Goal: Task Accomplishment & Management: Manage account settings

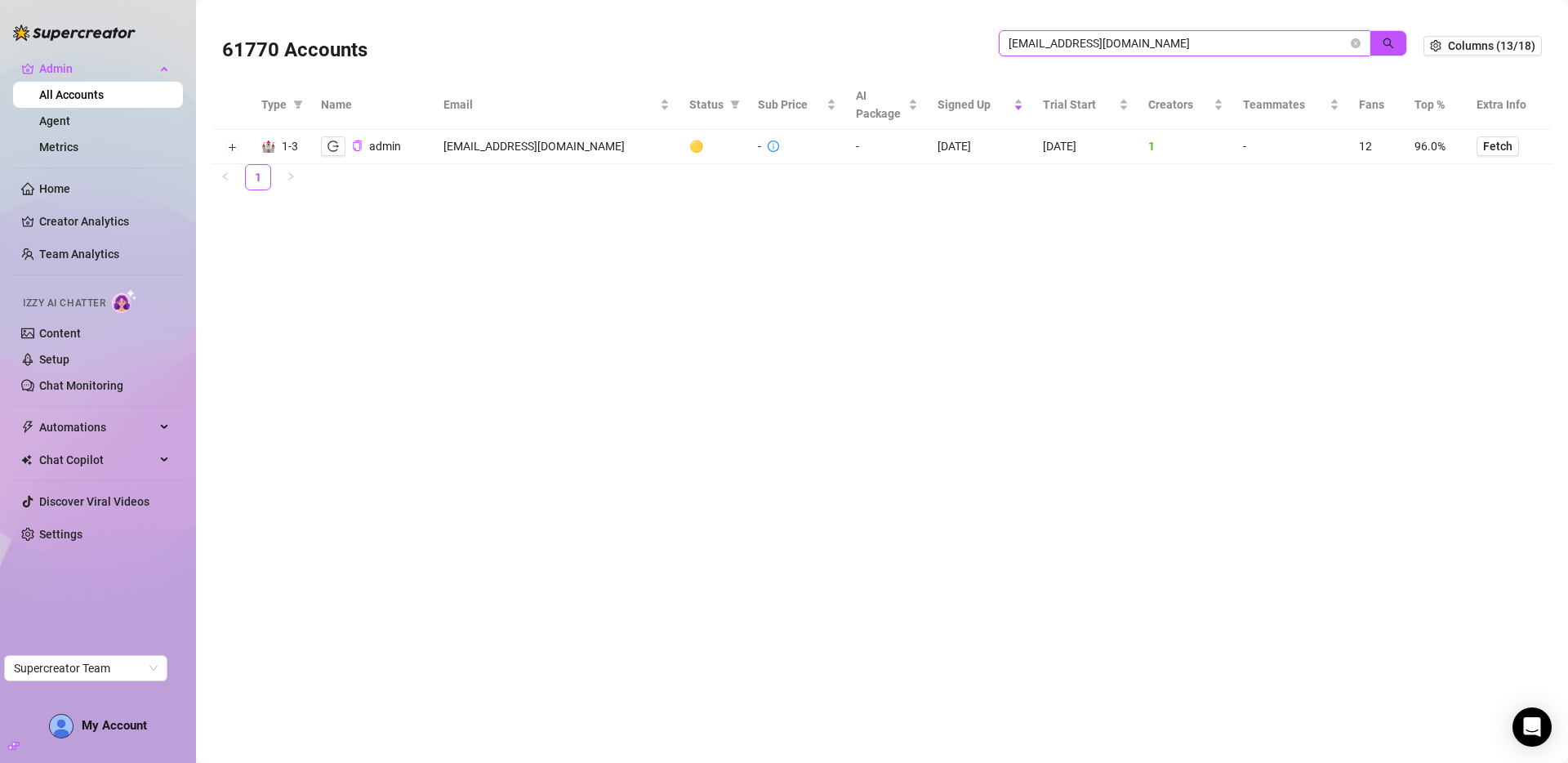
click at [1176, 35] on input "admin@milosh.click" at bounding box center [1177, 44] width 339 height 18
click at [1176, 36] on input "admin@milosh.click" at bounding box center [1177, 44] width 339 height 18
click at [1179, 37] on input "admin@milosh.click" at bounding box center [1177, 44] width 339 height 18
click at [1178, 37] on input "admin@milosh.click" at bounding box center [1177, 44] width 339 height 18
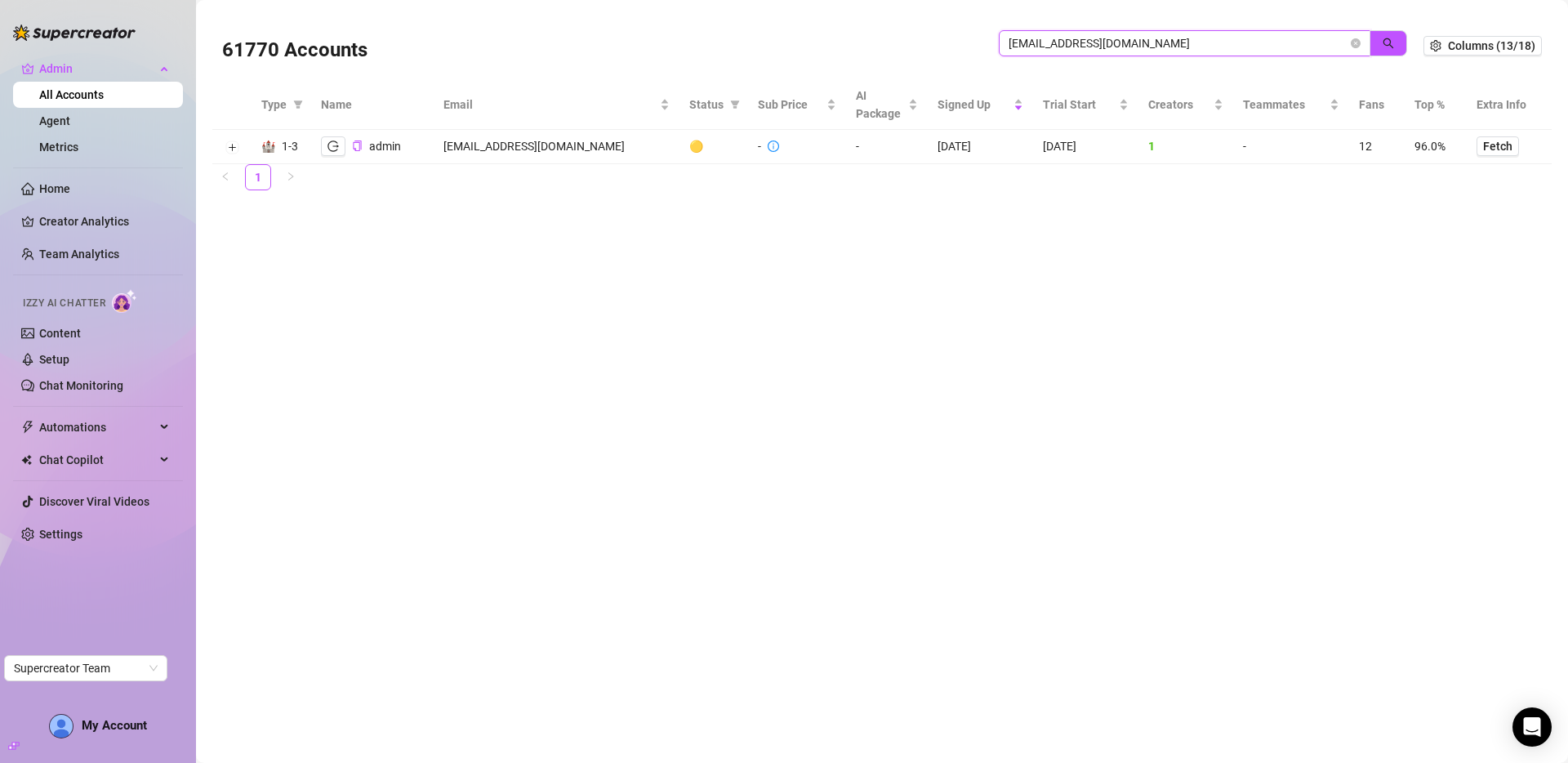
click at [1178, 37] on input "admin@milosh.click" at bounding box center [1177, 44] width 339 height 18
click at [1177, 37] on input "admin@milosh.click" at bounding box center [1177, 44] width 339 height 18
paste input "samantha.grey4200@gmail.com"
type input "samantha.grey4200@gmail.com"
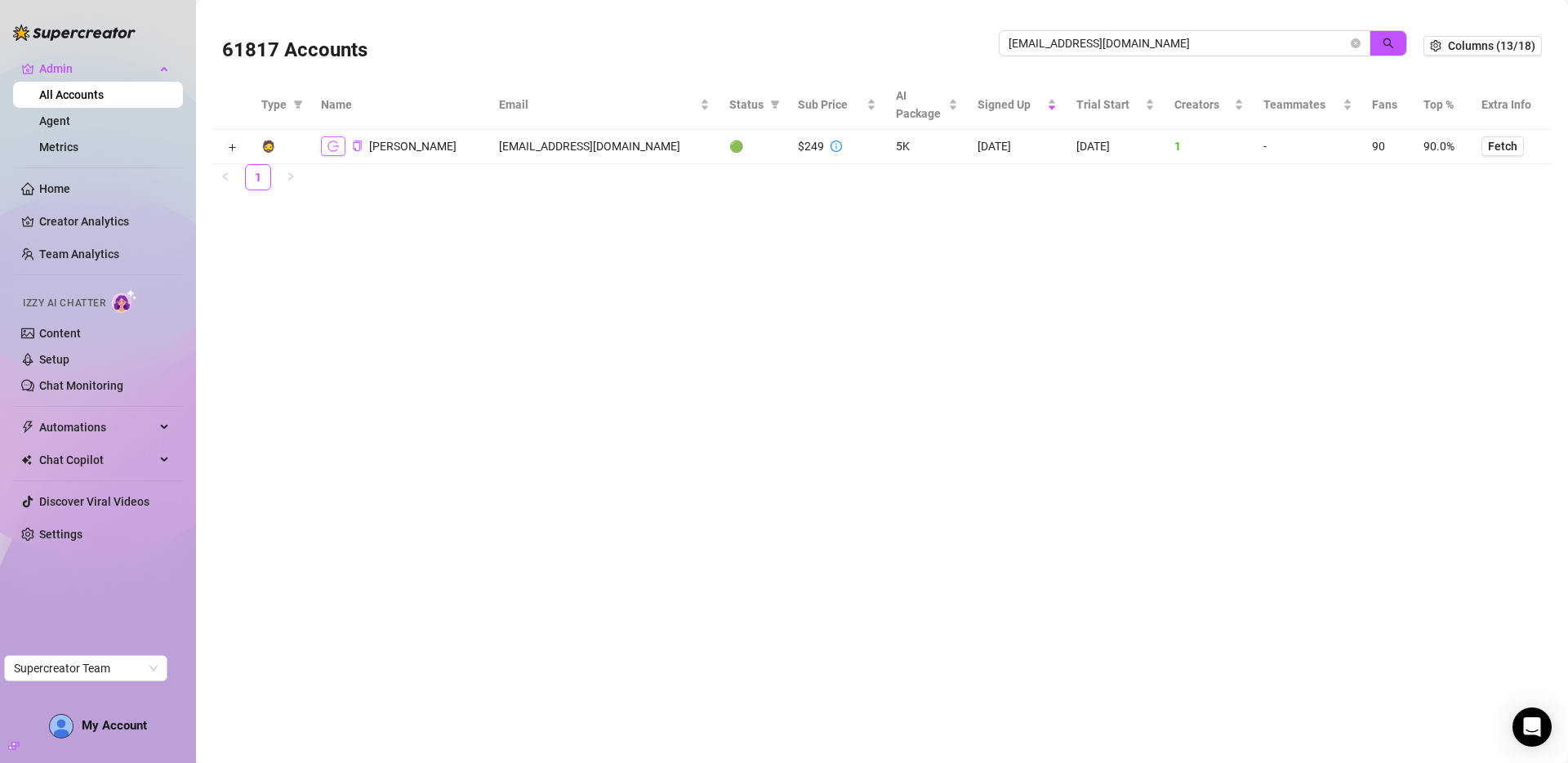
click at [328, 142] on icon "logout" at bounding box center [333, 146] width 12 height 12
click at [1297, 47] on input "samantha.grey4200@gmail.com" at bounding box center [1177, 44] width 339 height 18
click at [1297, 48] on input "samantha.grey4200@gmail.com" at bounding box center [1177, 44] width 339 height 18
click at [1297, 49] on input "samantha.grey4200@gmail.com" at bounding box center [1177, 44] width 339 height 18
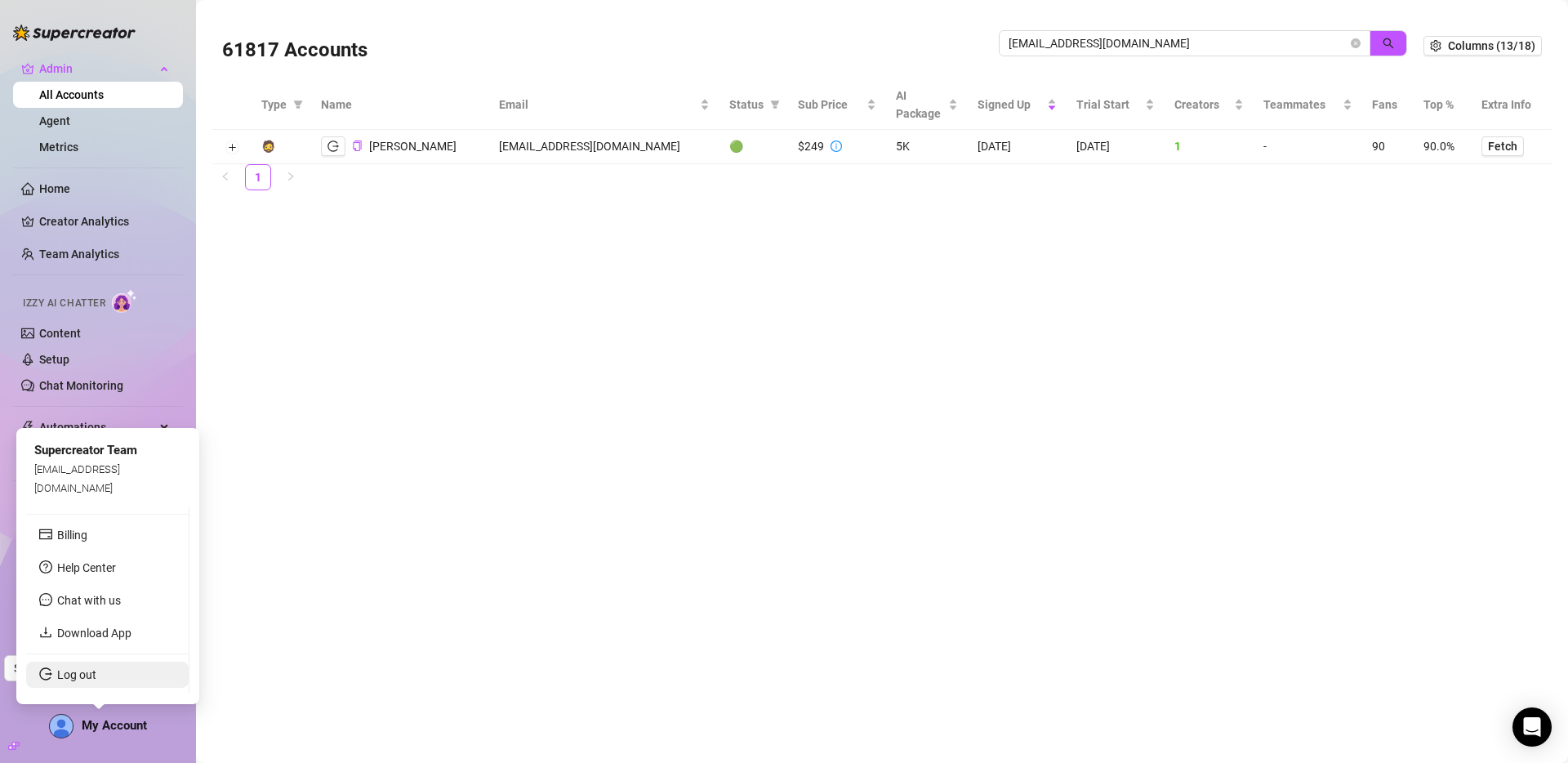
click at [96, 669] on link "Log out" at bounding box center [76, 675] width 39 height 13
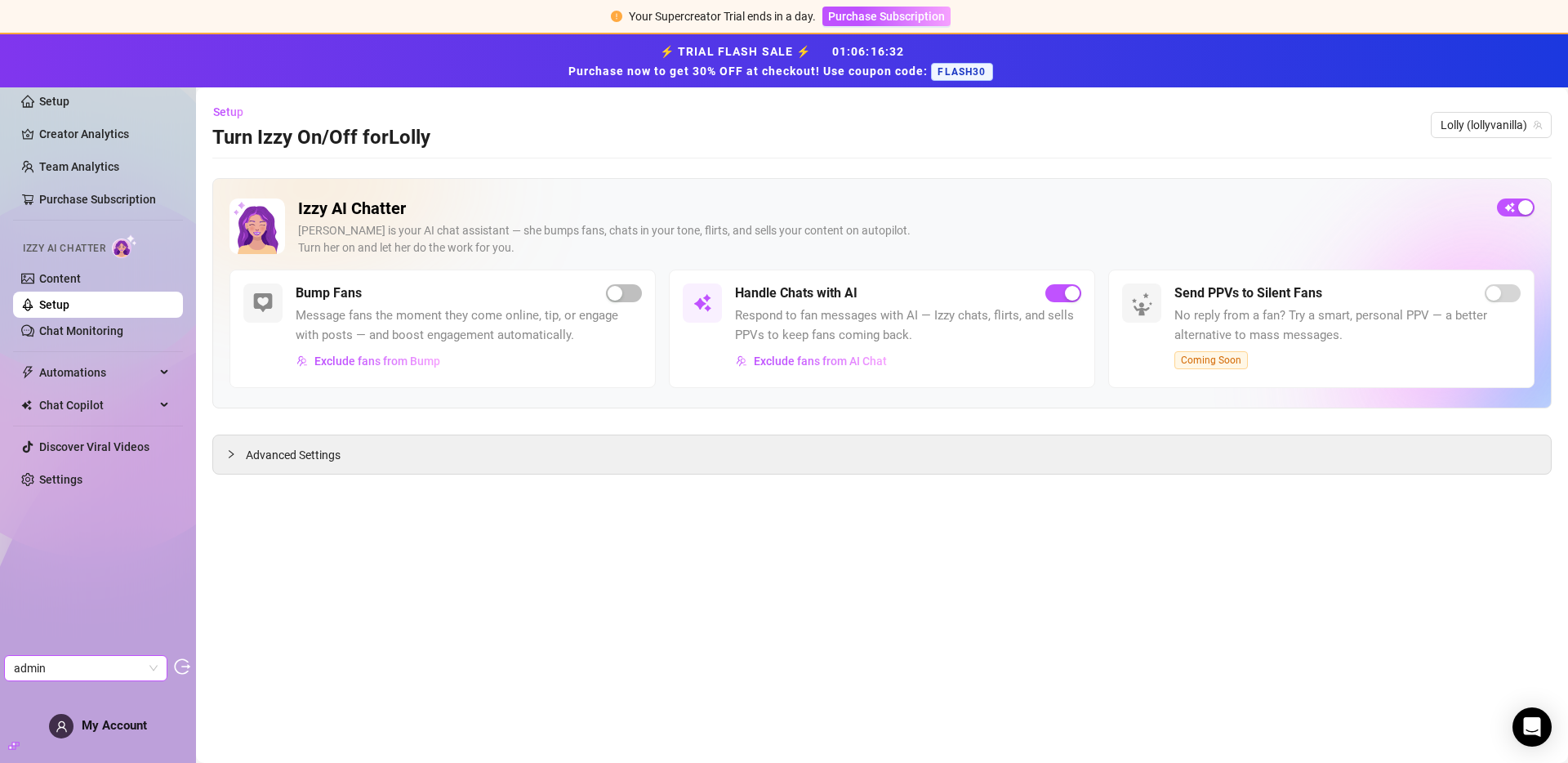
click at [74, 669] on span "admin" at bounding box center [85, 668] width 144 height 25
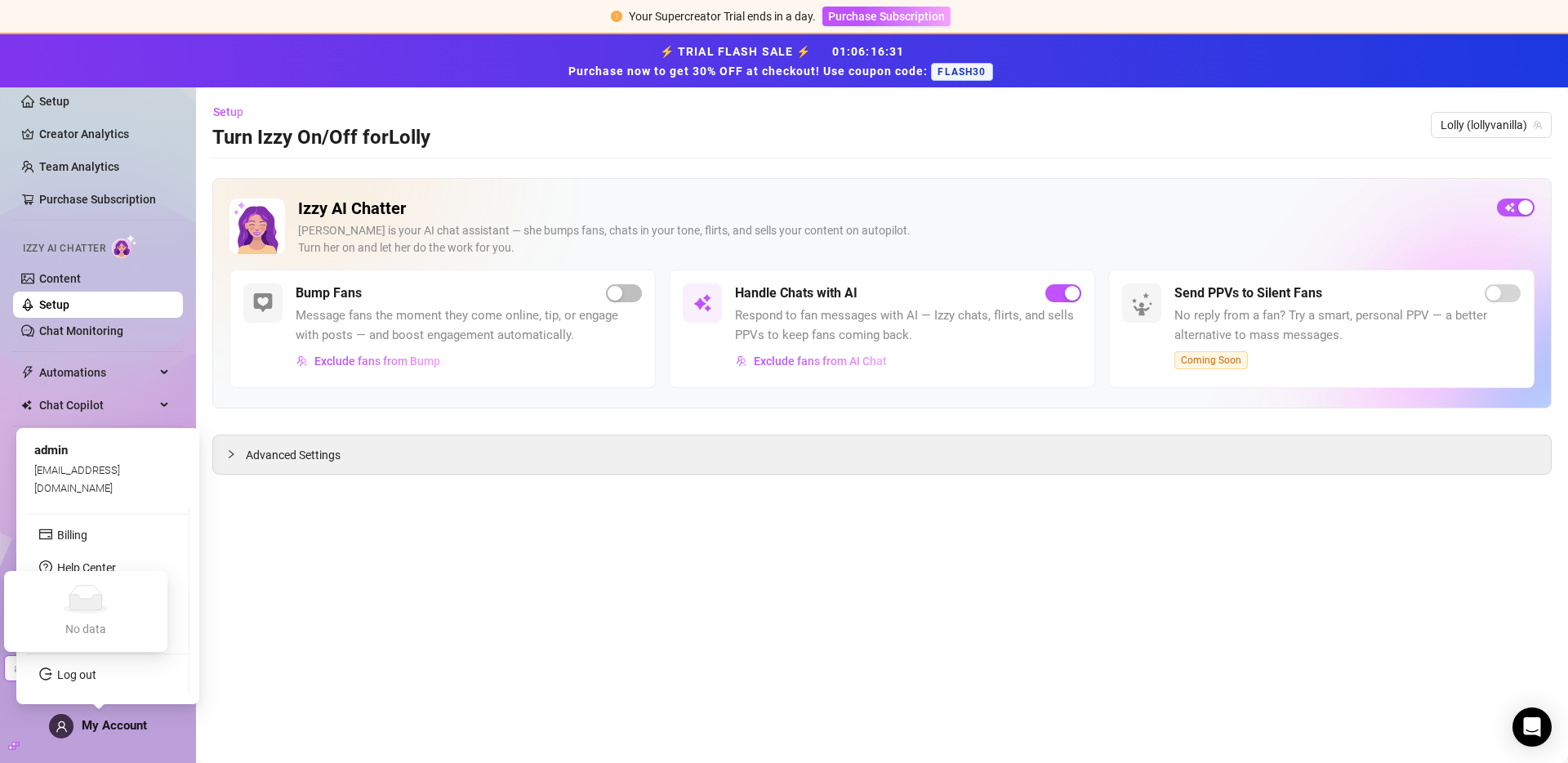
click at [98, 725] on span "My Account" at bounding box center [114, 725] width 65 height 15
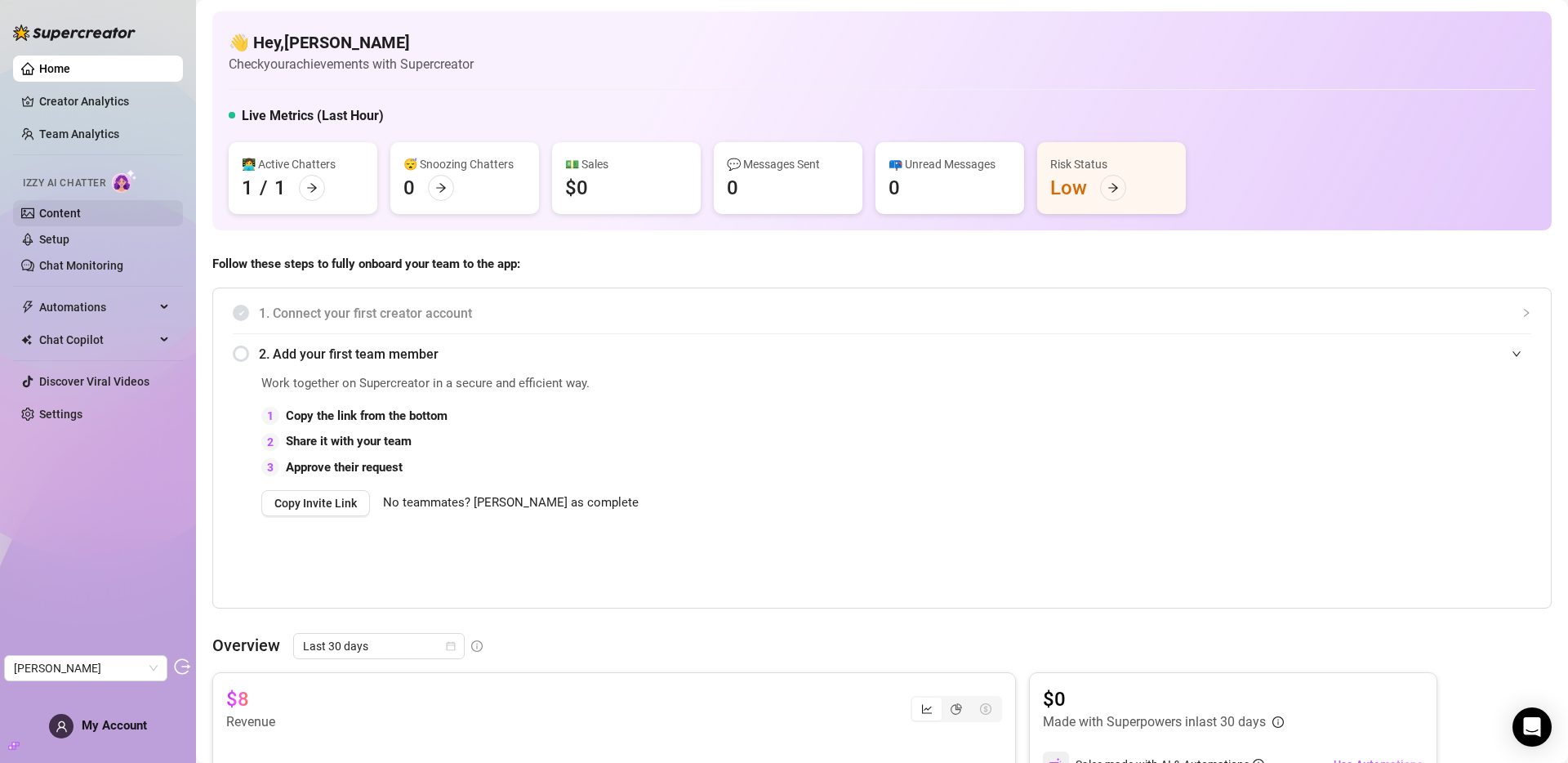
click at [81, 212] on link "Content" at bounding box center [60, 213] width 42 height 13
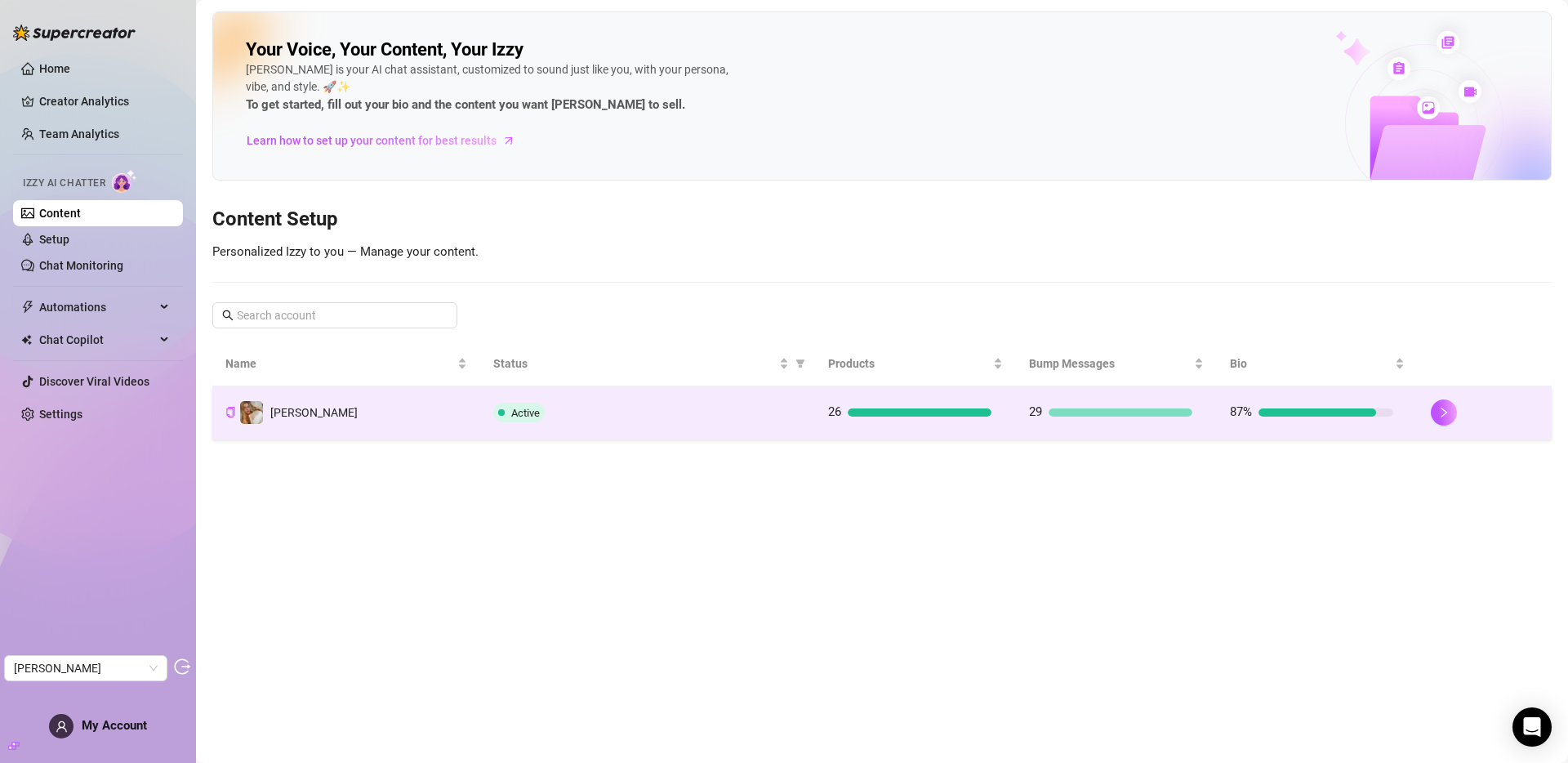
click at [573, 415] on div "Active" at bounding box center [648, 412] width 309 height 20
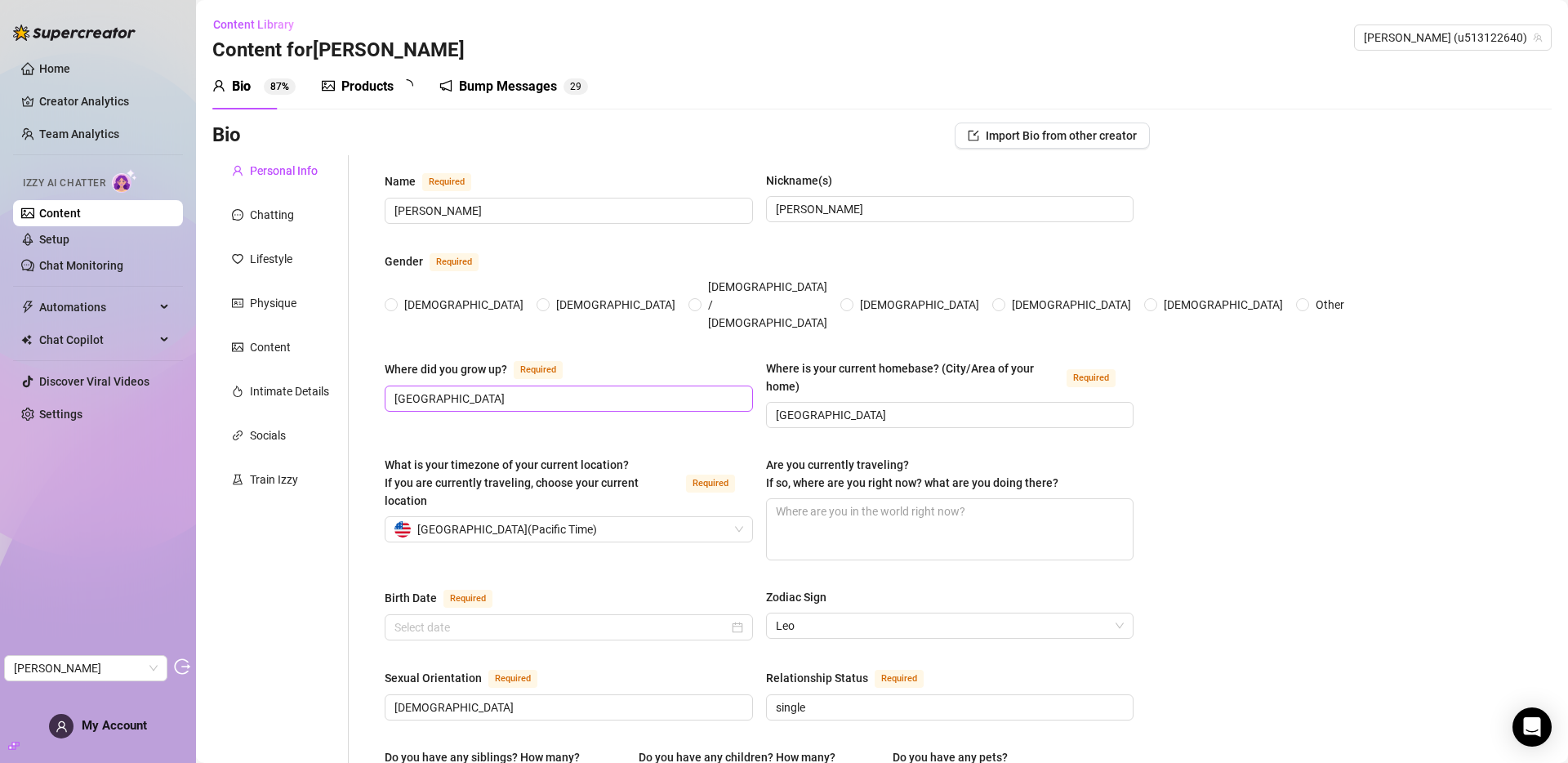
radio input "true"
type input "August 9th, 1977"
click at [350, 95] on div "Products" at bounding box center [368, 87] width 53 height 20
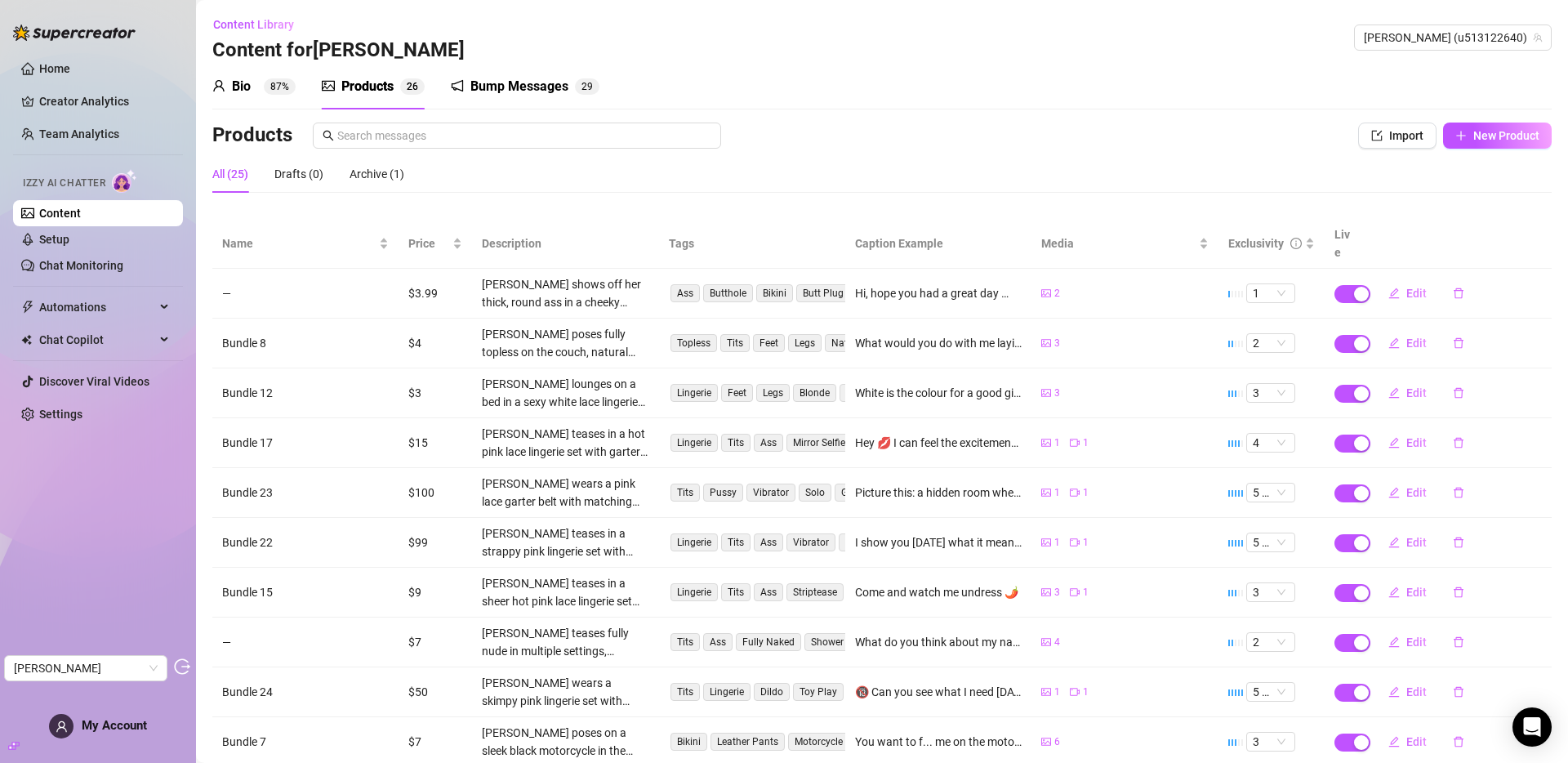
scroll to position [81, 0]
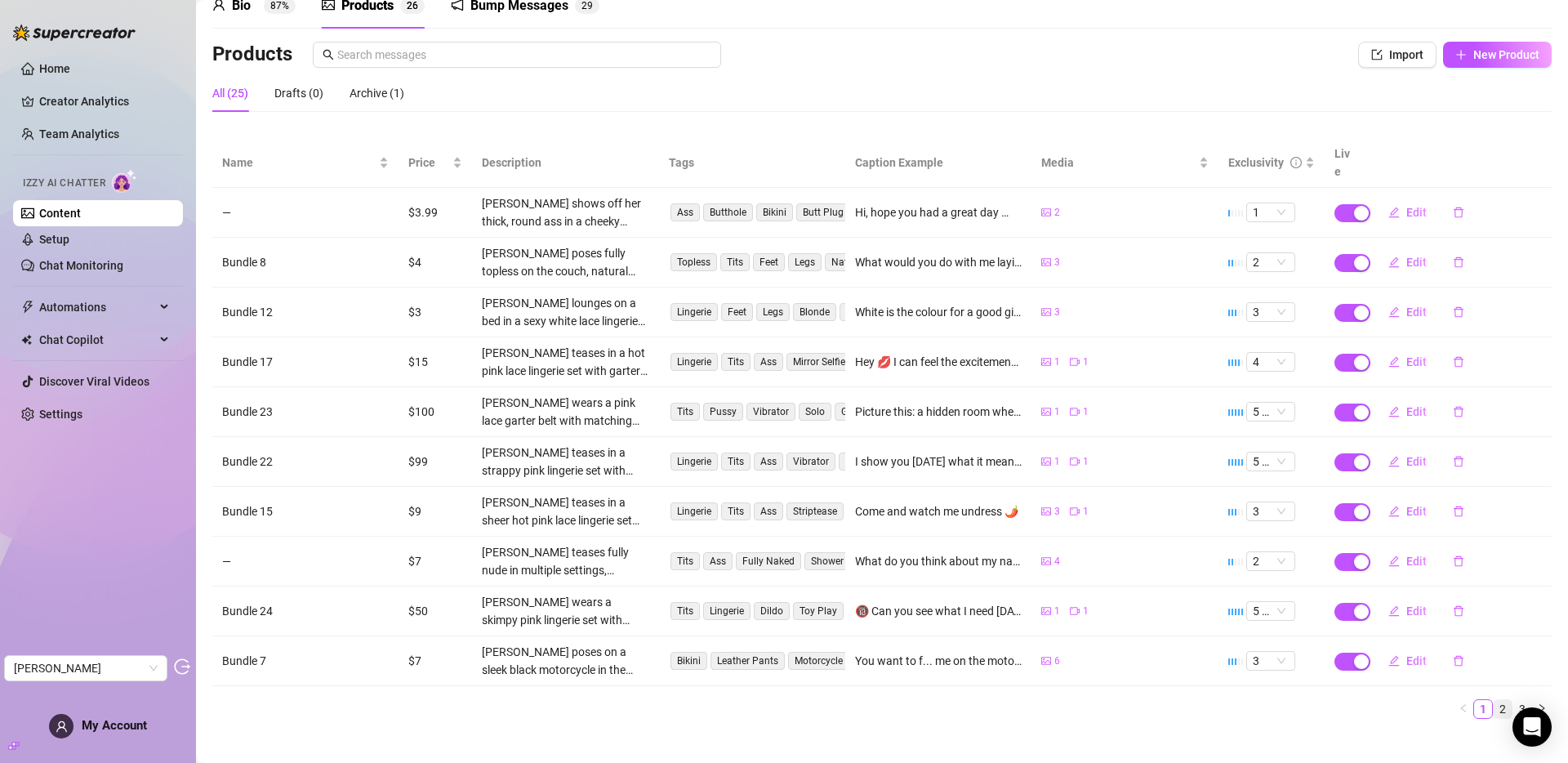
click at [1494, 700] on link "2" at bounding box center [1503, 709] width 18 height 18
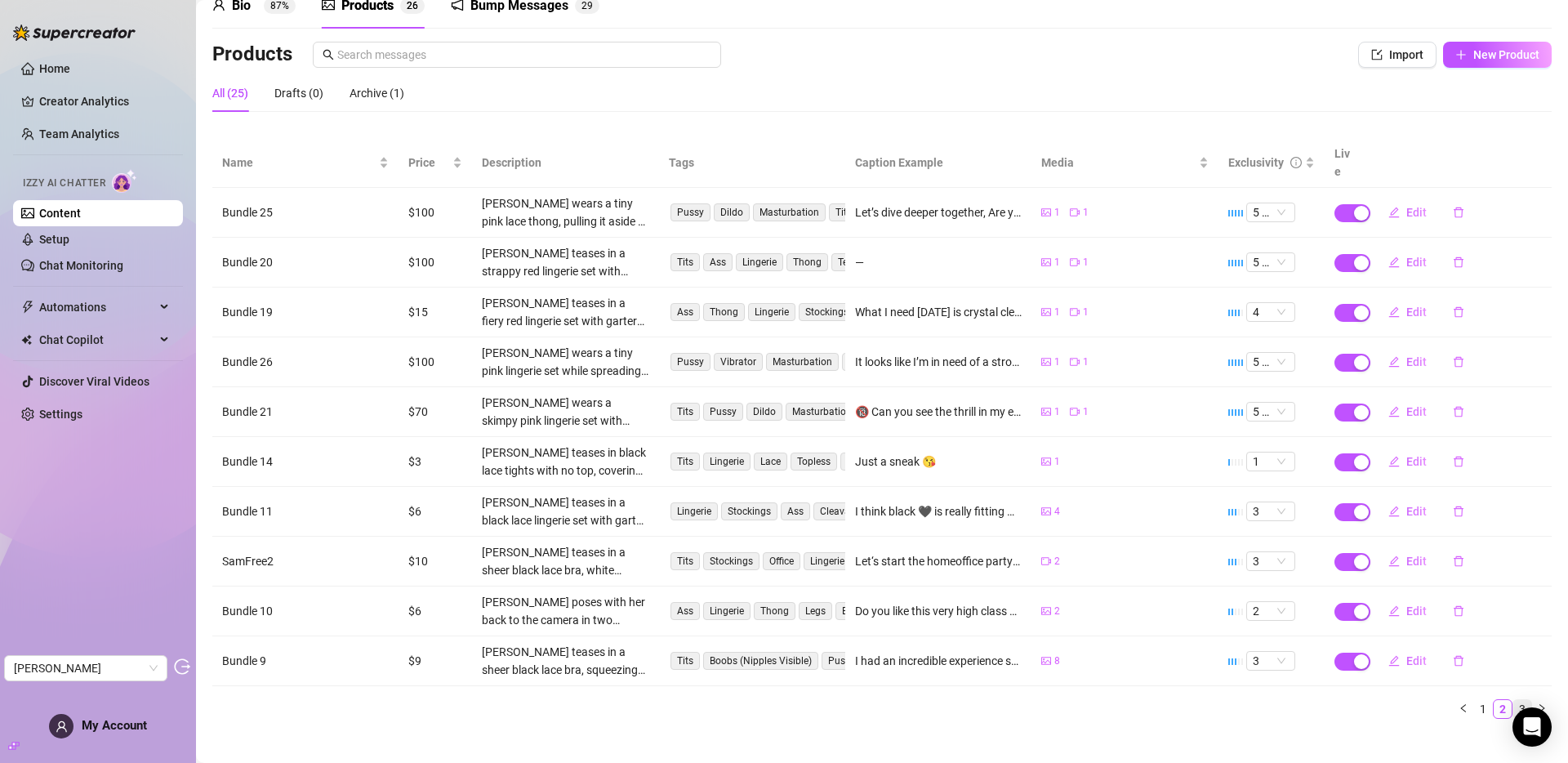
click at [1513, 700] on link "3" at bounding box center [1523, 709] width 18 height 18
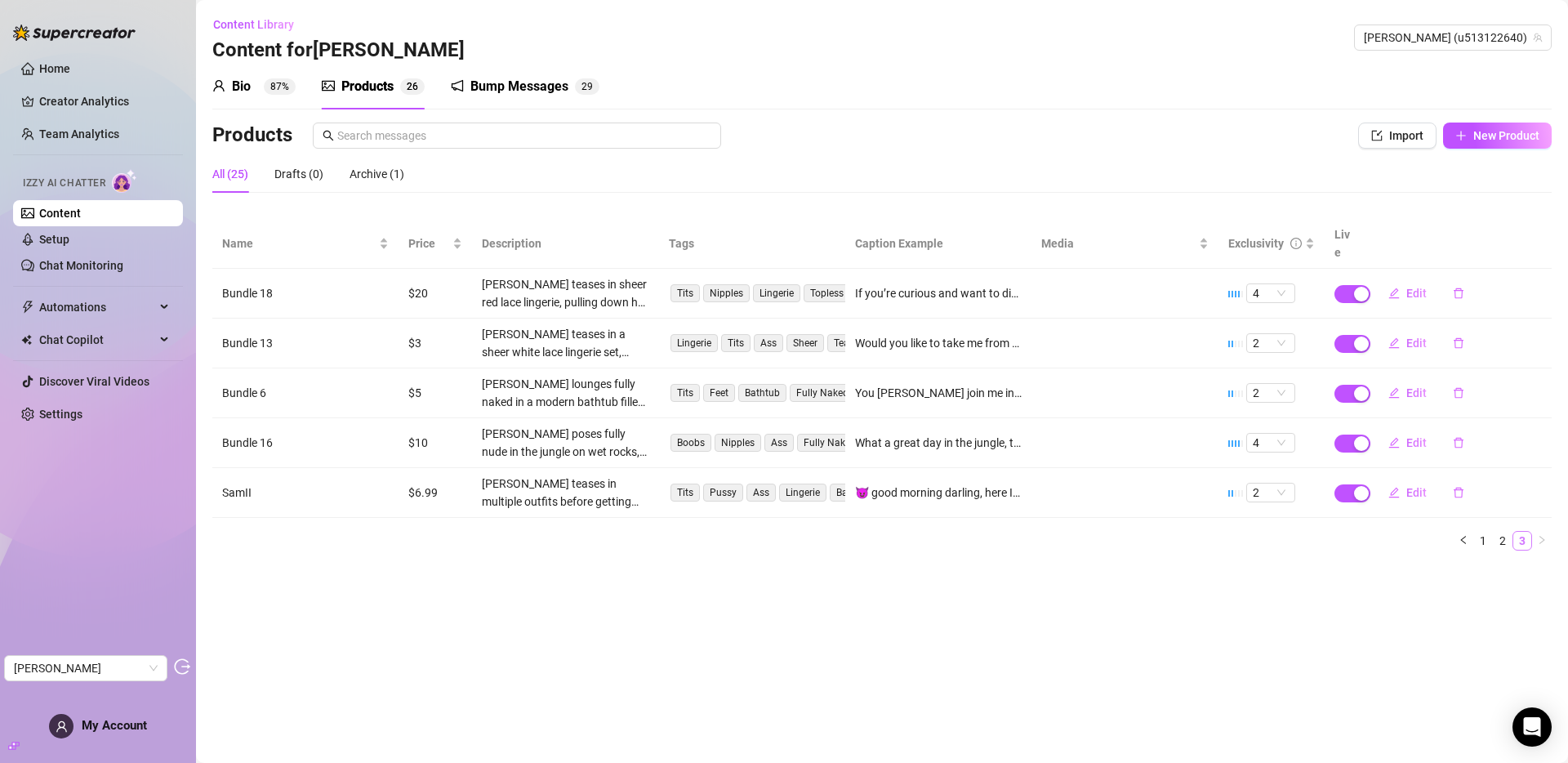
scroll to position [0, 0]
click at [1499, 531] on link "2" at bounding box center [1503, 540] width 18 height 18
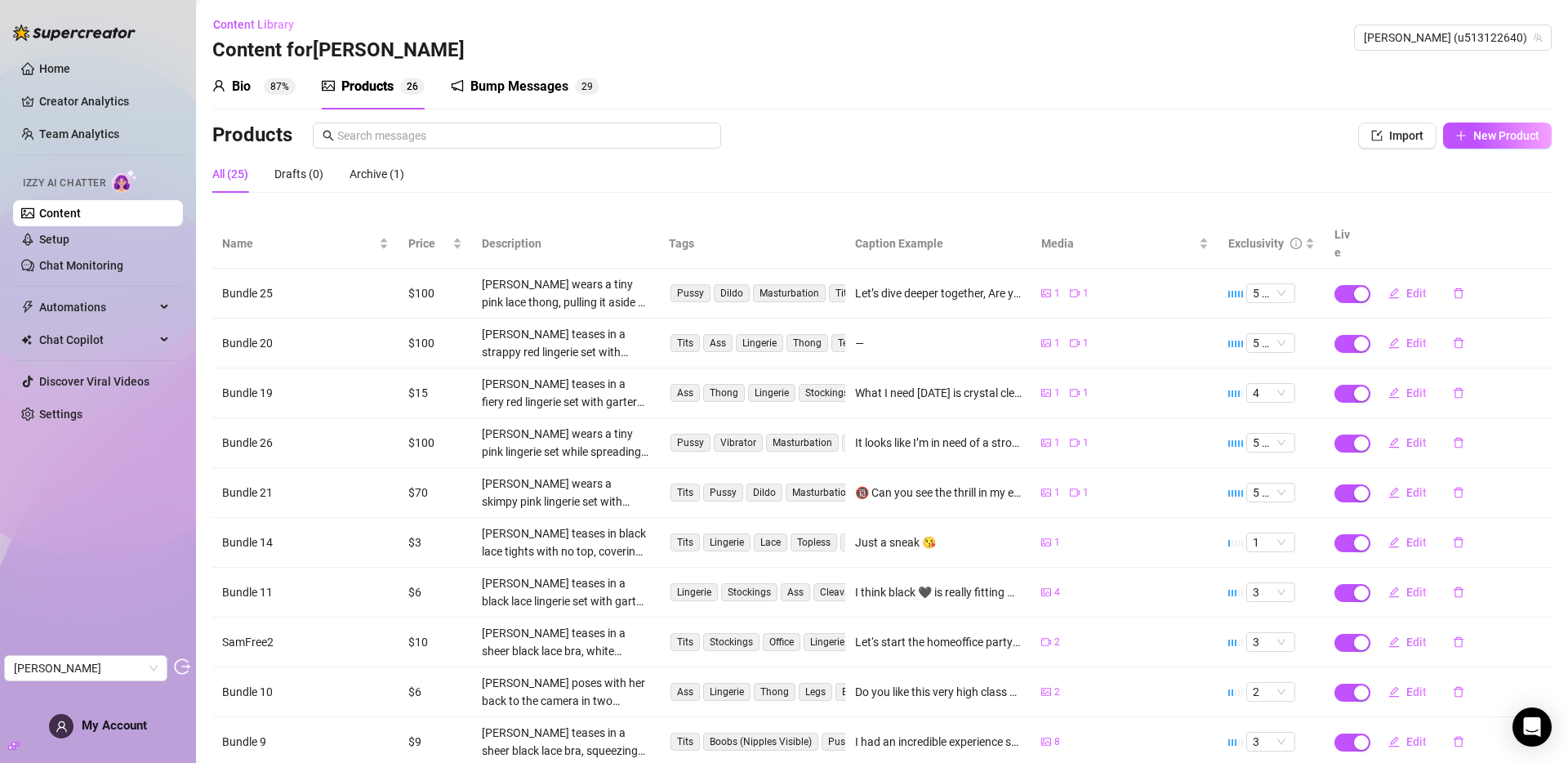
click at [245, 82] on div "Bio" at bounding box center [241, 87] width 19 height 20
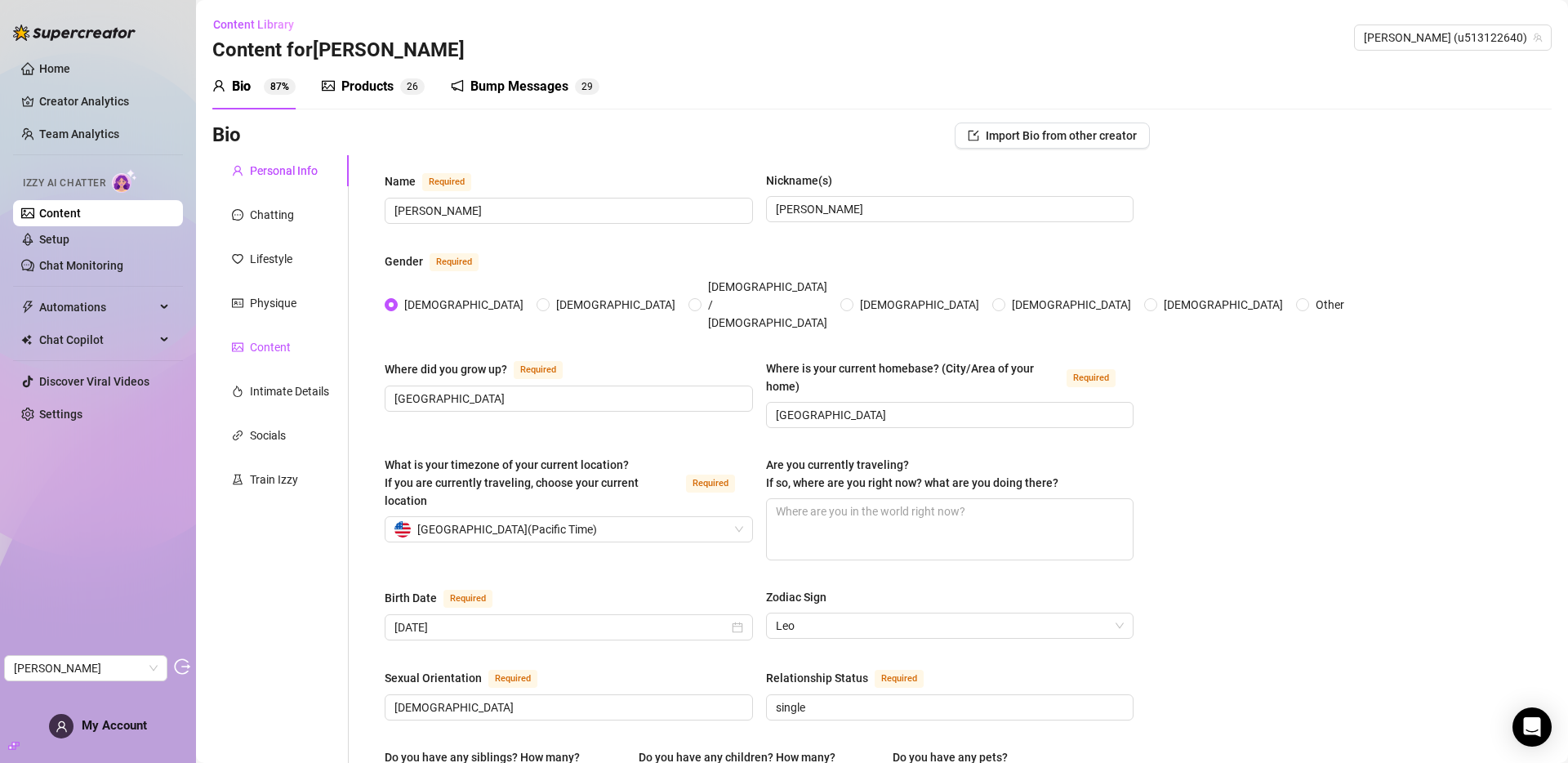
click at [277, 352] on div "Content" at bounding box center [270, 347] width 41 height 18
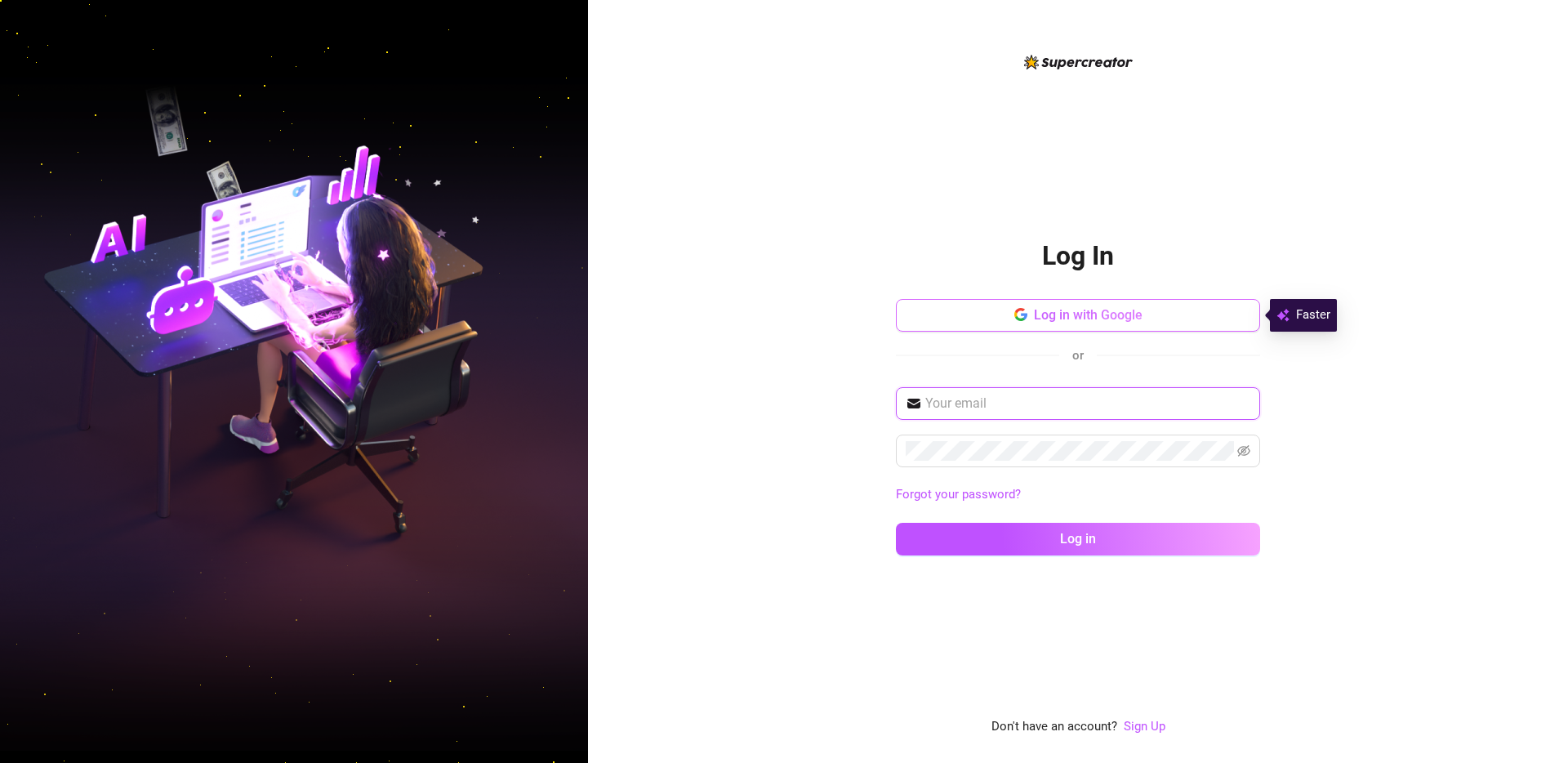
type input "[EMAIL_ADDRESS][DOMAIN_NAME]"
click at [1112, 318] on span "Log in with Google" at bounding box center [1088, 314] width 109 height 15
